Goal: Information Seeking & Learning: Learn about a topic

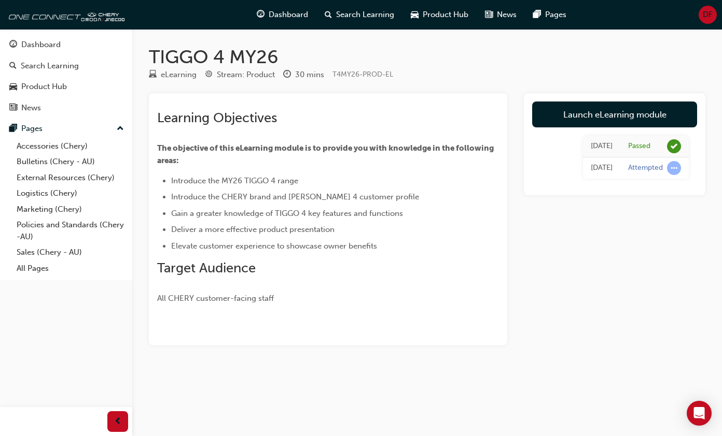
click at [33, 49] on div "Dashboard" at bounding box center [40, 45] width 39 height 12
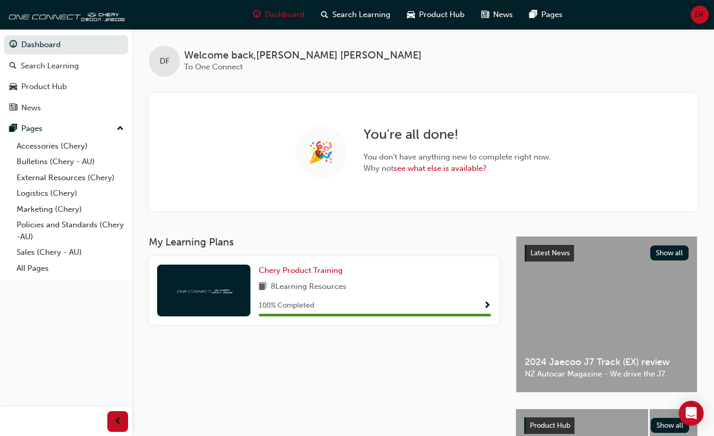
click at [402, 290] on div "8 Learning Resources" at bounding box center [375, 287] width 232 height 13
click at [486, 304] on span "Show Progress" at bounding box center [487, 306] width 8 height 9
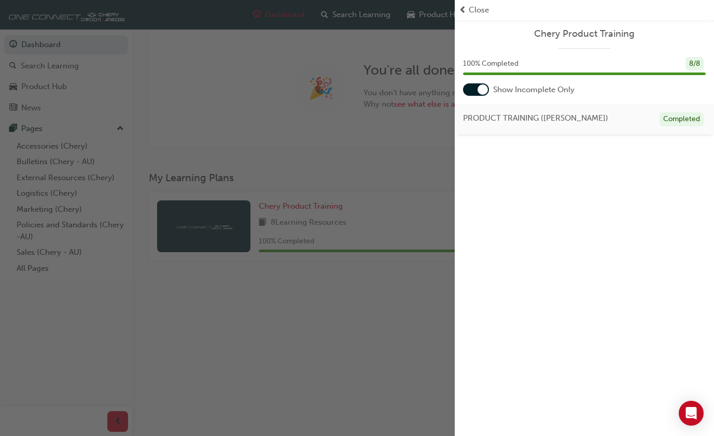
scroll to position [69, 0]
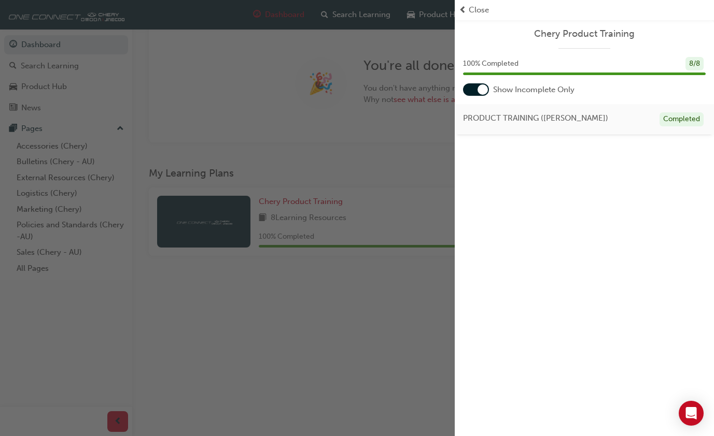
click at [528, 126] on div "PRODUCT TRAINING ([PERSON_NAME]) Completed" at bounding box center [584, 119] width 259 height 31
click at [531, 120] on span "PRODUCT TRAINING ([PERSON_NAME])" at bounding box center [535, 118] width 145 height 12
click at [618, 120] on div "PRODUCT TRAINING ([PERSON_NAME]) Completed" at bounding box center [584, 119] width 259 height 31
click at [485, 90] on div at bounding box center [482, 89] width 10 height 10
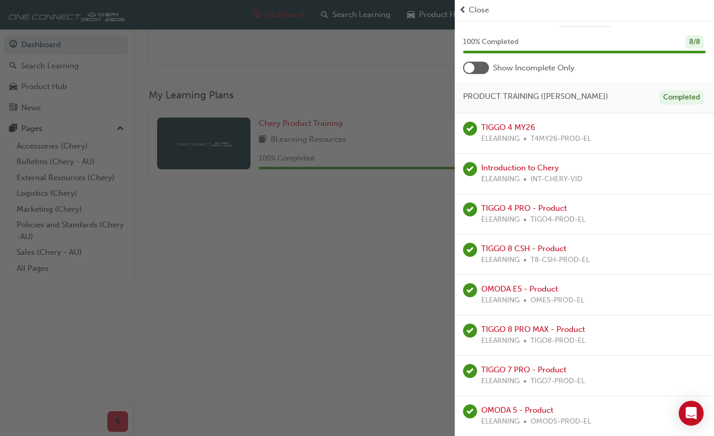
scroll to position [151, 0]
click at [506, 171] on link "Introduction to Chery" at bounding box center [520, 167] width 78 height 9
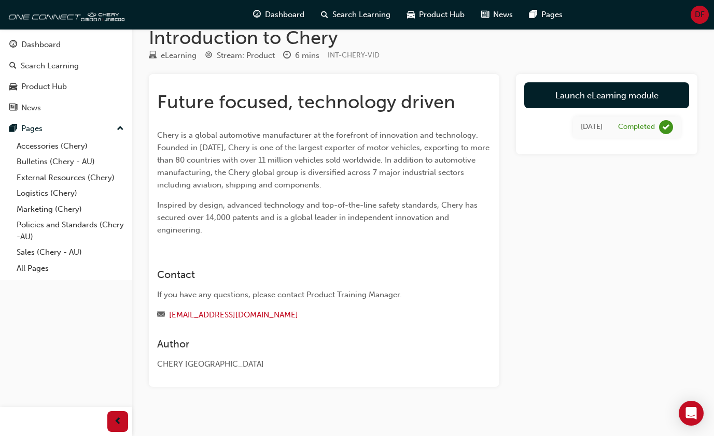
scroll to position [30, 0]
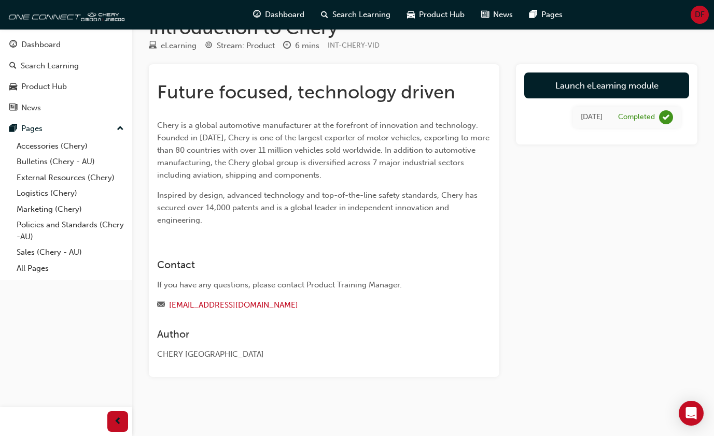
click at [613, 87] on link "Launch eLearning module" at bounding box center [606, 86] width 165 height 26
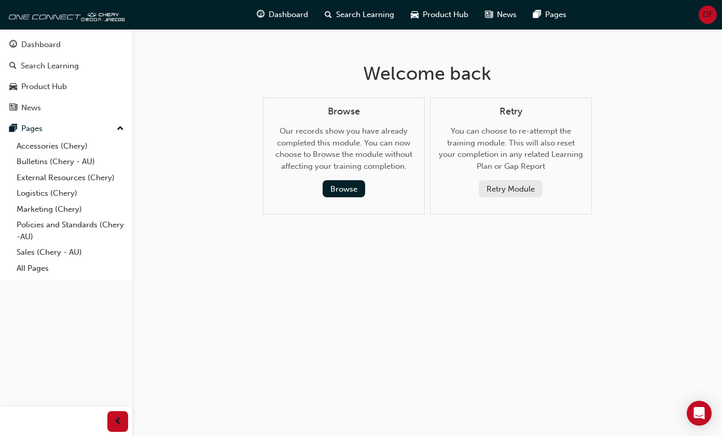
click at [342, 186] on button "Browse" at bounding box center [343, 188] width 43 height 17
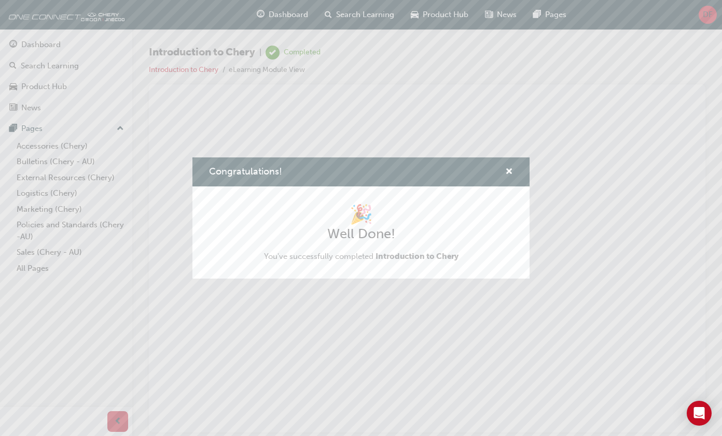
click at [409, 260] on span "Introduction to Chery" at bounding box center [416, 256] width 83 height 9
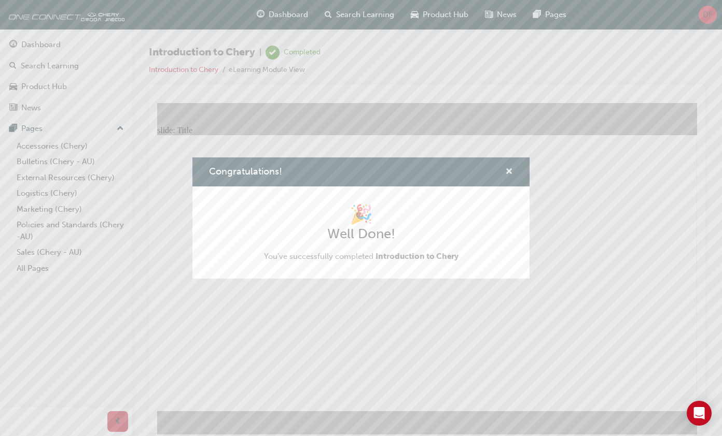
click at [510, 170] on span "cross-icon" at bounding box center [509, 172] width 8 height 9
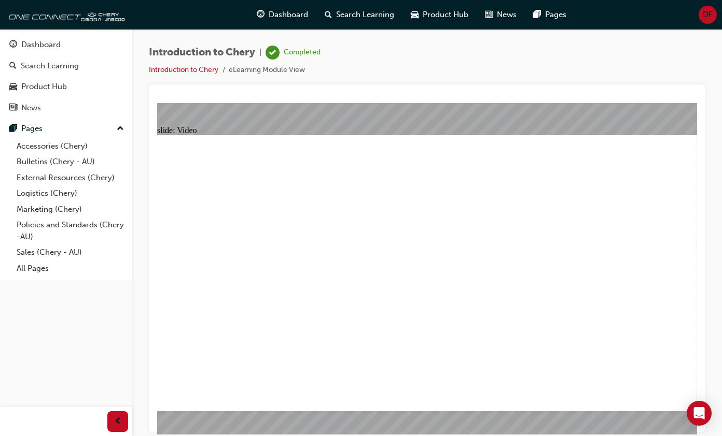
type input "6"
type input "0"
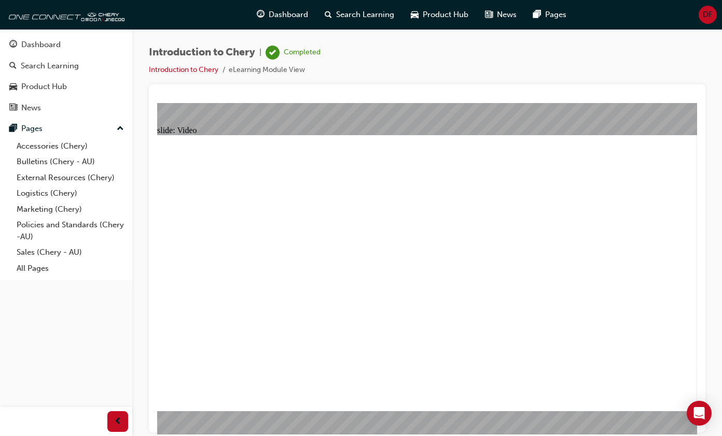
drag, startPoint x: 353, startPoint y: 378, endPoint x: 656, endPoint y: 378, distance: 303.2
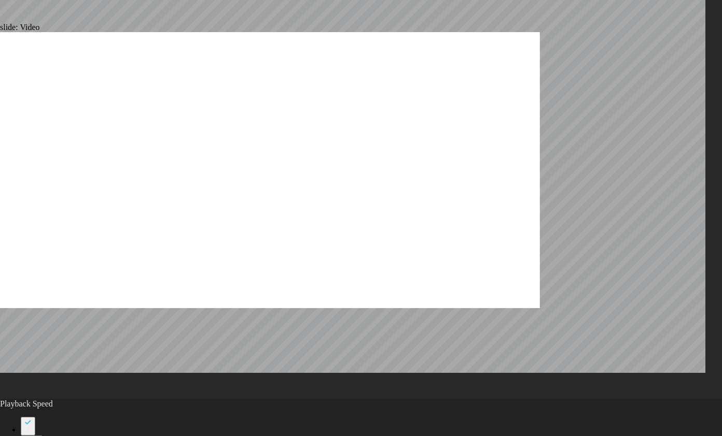
type input "311"
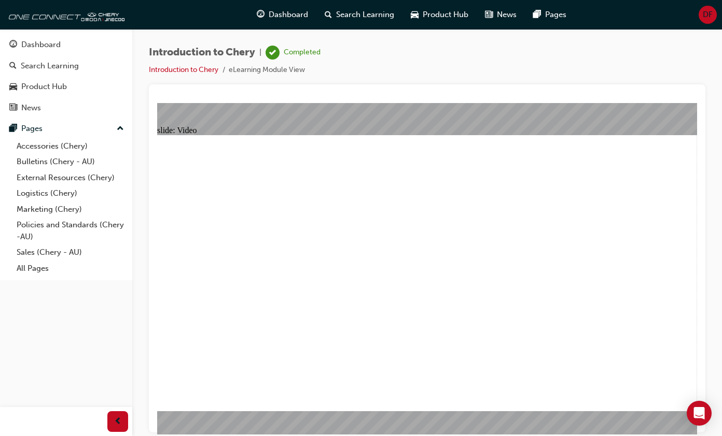
click at [34, 273] on link "All Pages" at bounding box center [70, 269] width 116 height 16
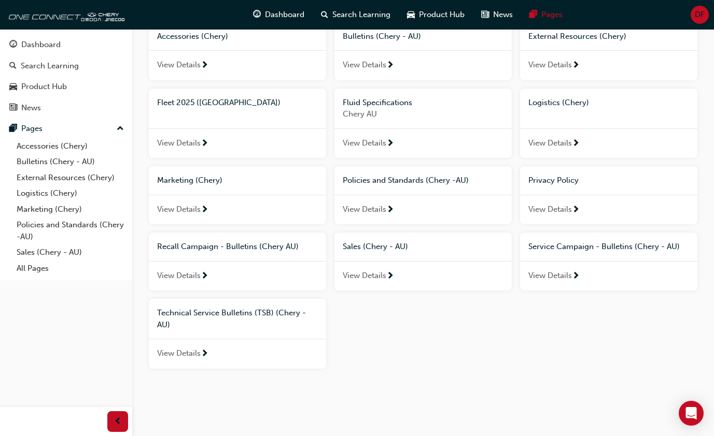
scroll to position [94, 0]
click at [33, 47] on div "Dashboard" at bounding box center [40, 45] width 39 height 12
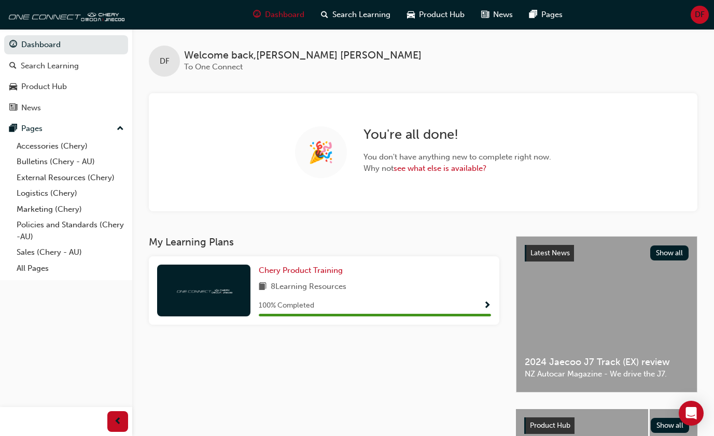
click at [455, 293] on div "8 Learning Resources" at bounding box center [375, 287] width 232 height 13
click at [482, 300] on div "100 % Completed" at bounding box center [375, 306] width 232 height 13
click at [488, 305] on span "Show Progress" at bounding box center [487, 306] width 8 height 9
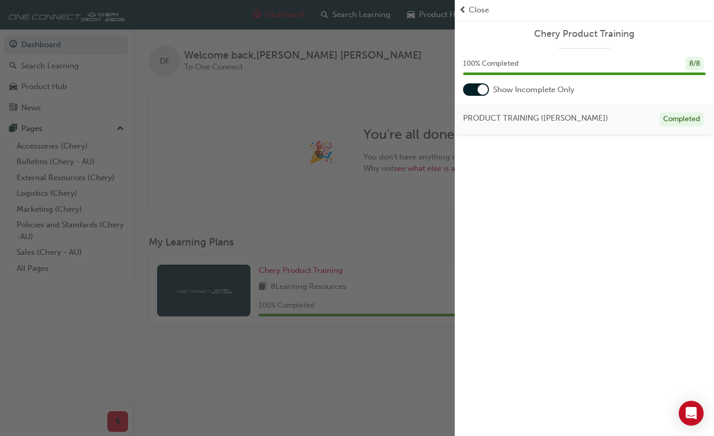
click at [493, 131] on div "PRODUCT TRAINING ([PERSON_NAME]) Completed" at bounding box center [584, 119] width 259 height 31
click at [502, 120] on span "PRODUCT TRAINING ([PERSON_NAME])" at bounding box center [535, 118] width 145 height 12
click at [540, 129] on div "PRODUCT TRAINING ([PERSON_NAME]) Completed" at bounding box center [584, 119] width 259 height 31
click at [540, 123] on span "PRODUCT TRAINING ([PERSON_NAME])" at bounding box center [535, 118] width 145 height 12
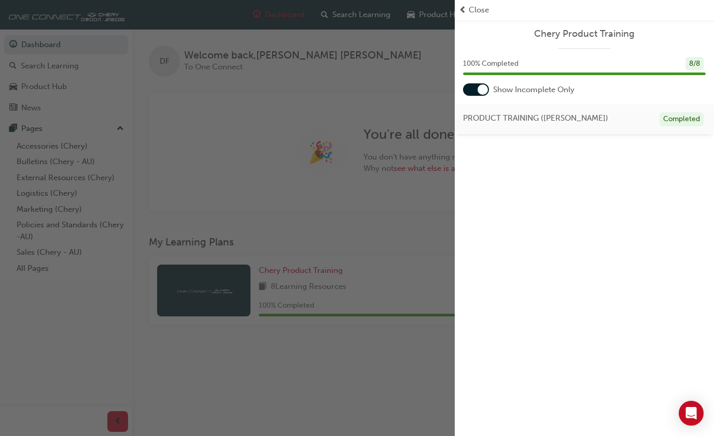
click at [599, 109] on div "PRODUCT TRAINING ([PERSON_NAME]) Completed" at bounding box center [584, 119] width 259 height 31
click at [675, 121] on div "Completed" at bounding box center [681, 119] width 44 height 14
click at [547, 126] on div "PRODUCT TRAINING ([PERSON_NAME]) Completed" at bounding box center [584, 119] width 259 height 31
click at [548, 121] on span "PRODUCT TRAINING ([PERSON_NAME])" at bounding box center [535, 118] width 145 height 12
click at [675, 121] on div "Completed" at bounding box center [681, 119] width 44 height 14
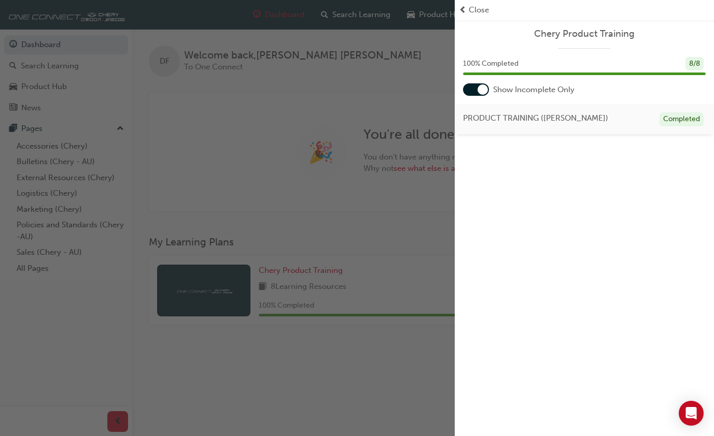
click at [480, 94] on div at bounding box center [482, 89] width 10 height 10
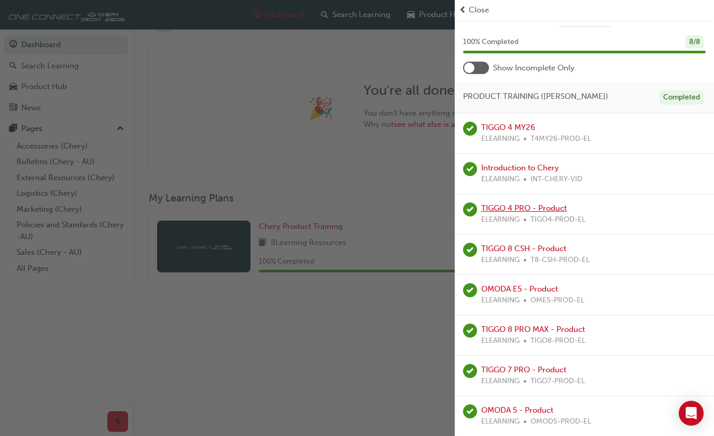
scroll to position [3, 0]
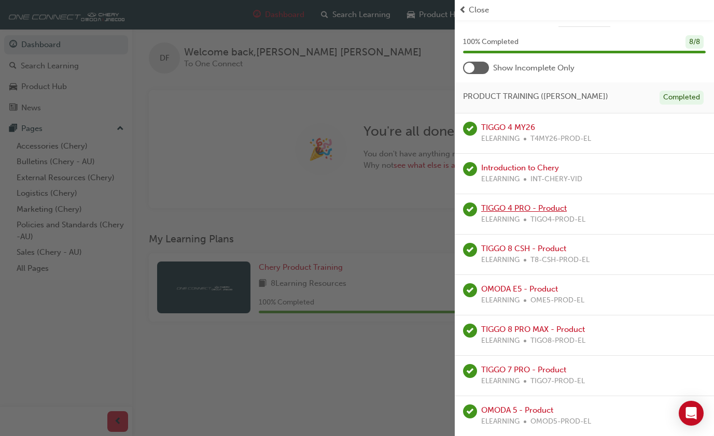
click at [519, 211] on link "TIGGO 4 PRO - Product" at bounding box center [524, 208] width 86 height 9
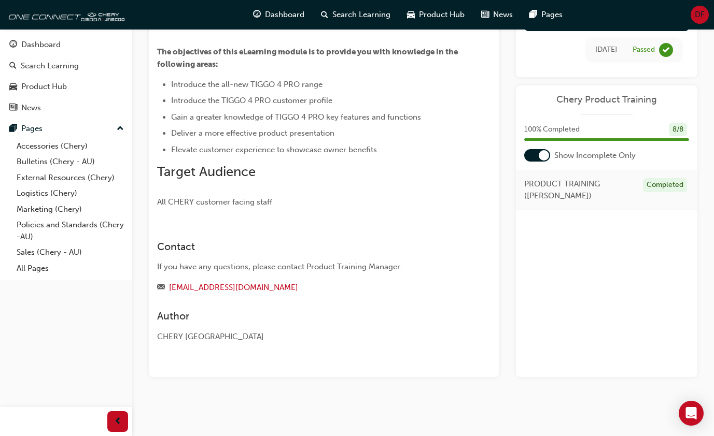
scroll to position [96, 0]
click at [606, 191] on div "PRODUCT TRAINING ([PERSON_NAME]) Completed" at bounding box center [606, 190] width 181 height 40
click at [180, 197] on span "All CHERY customer facing staff" at bounding box center [214, 201] width 115 height 9
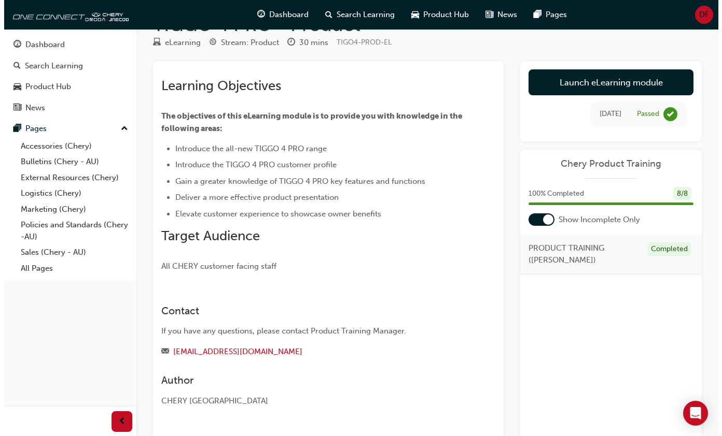
scroll to position [0, 0]
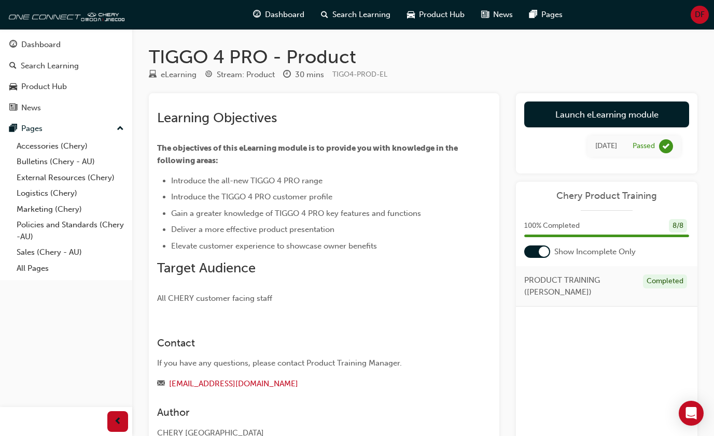
click at [615, 117] on link "Launch eLearning module" at bounding box center [606, 115] width 165 height 26
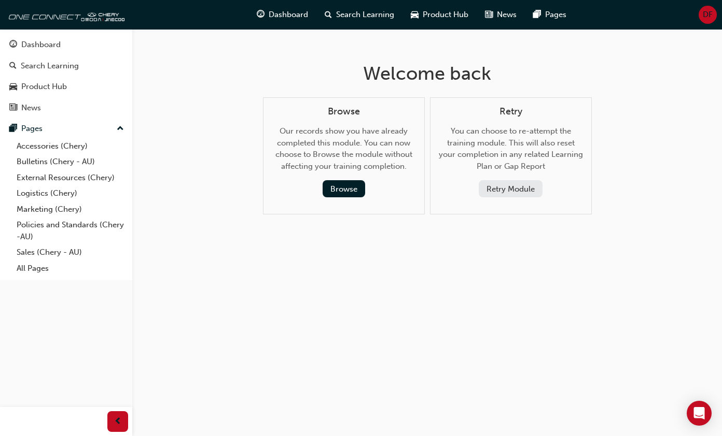
click at [349, 186] on button "Browse" at bounding box center [343, 188] width 43 height 17
